Goal: Information Seeking & Learning: Learn about a topic

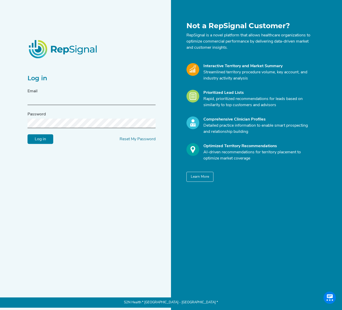
type input "[EMAIL_ADDRESS][DOMAIN_NAME]"
click at [42, 140] on input "Log in" at bounding box center [40, 140] width 26 height 10
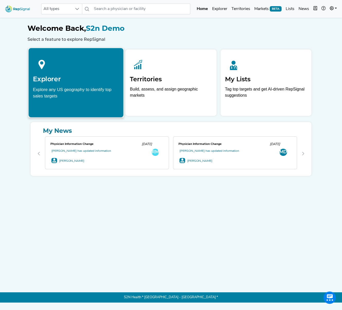
click at [53, 81] on h2 "Explorer" at bounding box center [76, 79] width 86 height 8
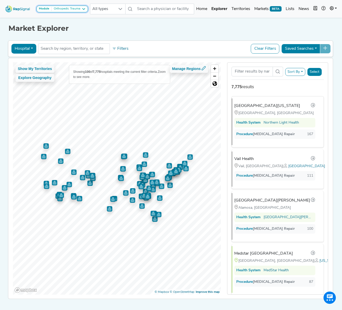
click at [84, 9] on icon at bounding box center [83, 9] width 4 height 4
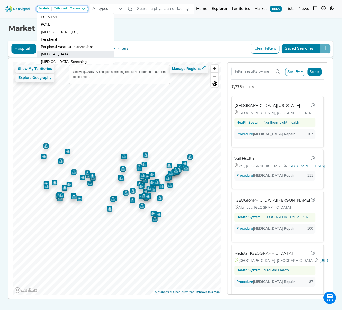
scroll to position [378, 0]
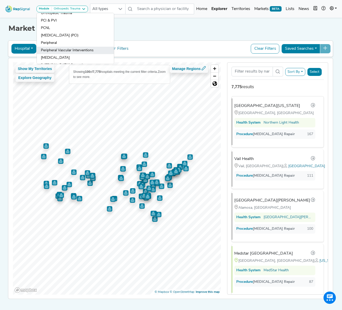
click at [86, 54] on link "Peripheral Vascular Interventions" at bounding box center [75, 57] width 77 height 7
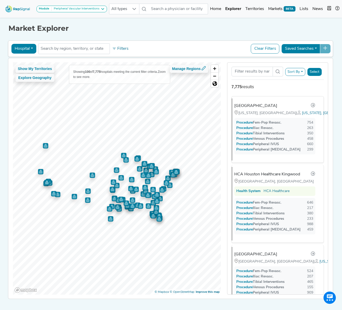
click at [26, 48] on button "Hospital" at bounding box center [23, 49] width 25 height 10
click at [32, 62] on link "Physician" at bounding box center [32, 60] width 41 height 8
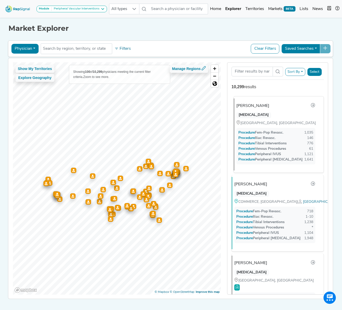
click at [256, 106] on div "[PERSON_NAME]" at bounding box center [252, 106] width 33 height 6
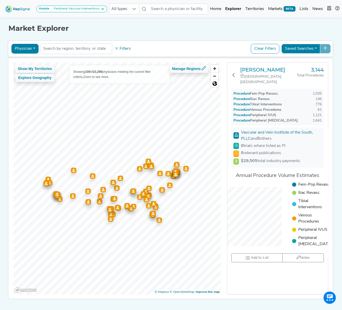
scroll to position [0, 0]
click at [259, 70] on h3 "[PERSON_NAME]" at bounding box center [268, 70] width 56 height 6
click at [233, 73] on icon at bounding box center [233, 75] width 4 height 4
